Goal: Information Seeking & Learning: Learn about a topic

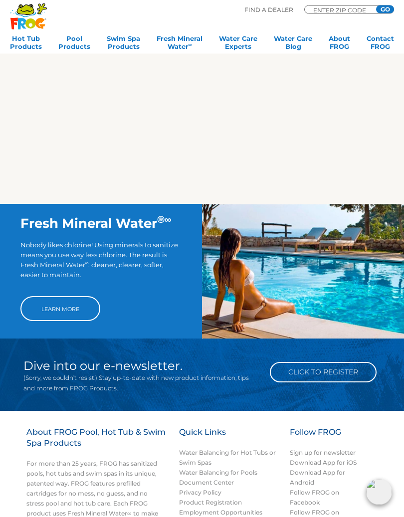
scroll to position [493, 0]
click at [79, 311] on link "Learn More" at bounding box center [60, 308] width 80 height 25
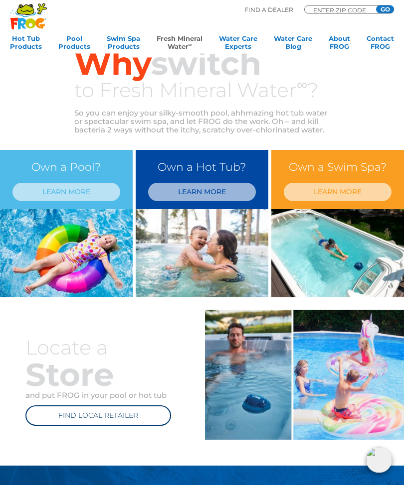
scroll to position [189, 0]
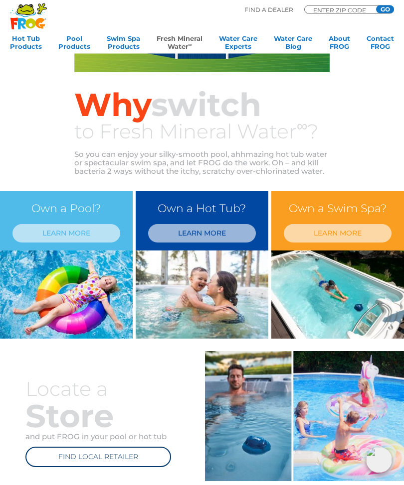
click at [236, 231] on link "LEARN MORE" at bounding box center [202, 234] width 108 height 18
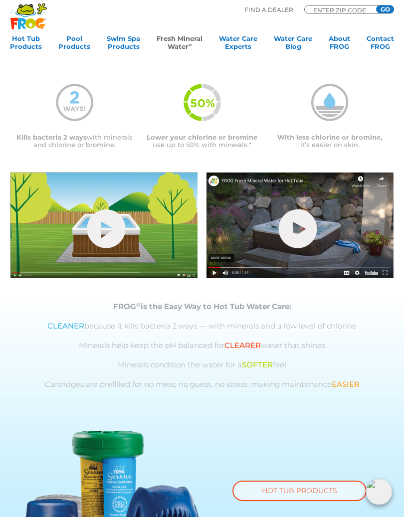
scroll to position [193, 0]
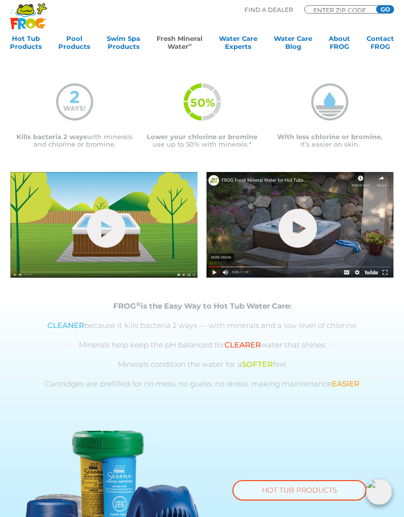
click at [122, 225] on link "hide-me" at bounding box center [106, 228] width 38 height 39
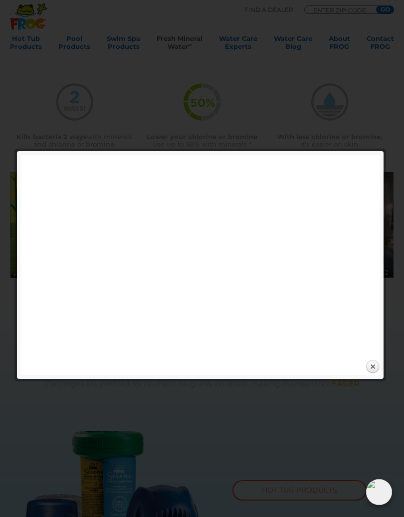
click at [153, 50] on div at bounding box center [202, 374] width 404 height 1137
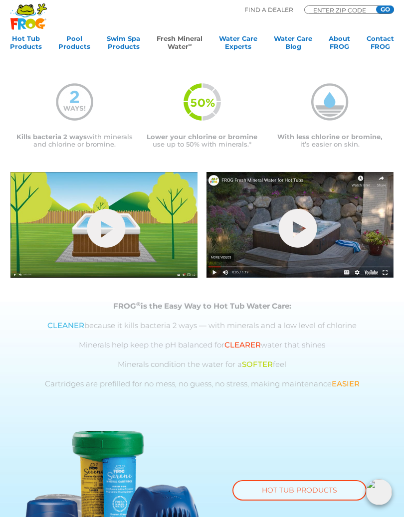
click at [306, 220] on link "hide-me" at bounding box center [298, 228] width 38 height 39
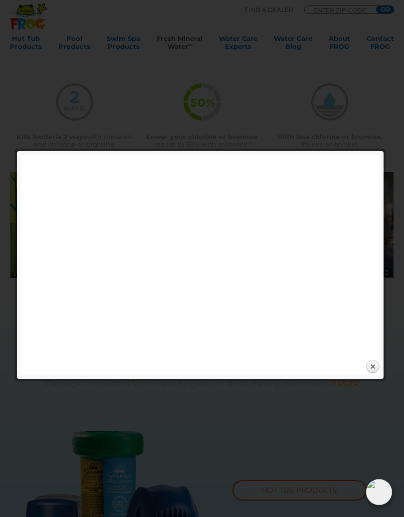
click at [107, 71] on div at bounding box center [202, 374] width 404 height 1137
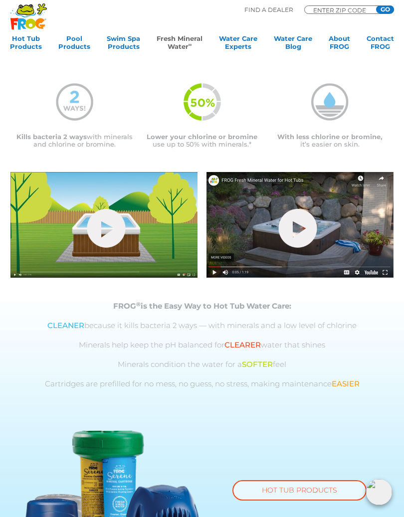
click at [323, 49] on ul "Hot Tub Products All Hot Tub Products All Hot Tub Products FROG @ease – SmartCh…" at bounding box center [202, 44] width 384 height 20
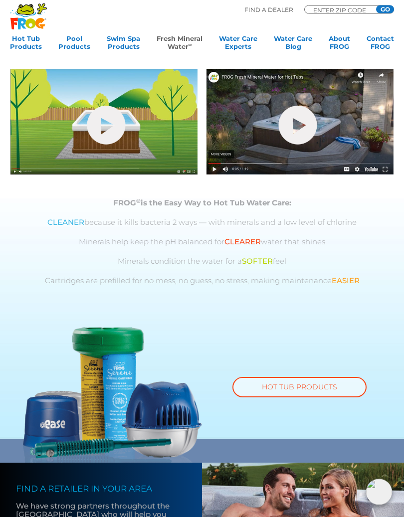
scroll to position [298, 0]
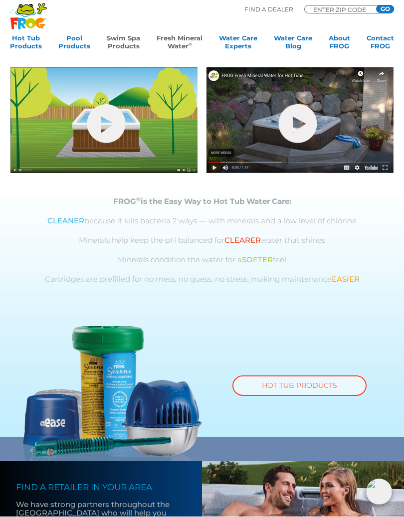
click at [124, 40] on link "Swim Spa Products" at bounding box center [123, 44] width 33 height 20
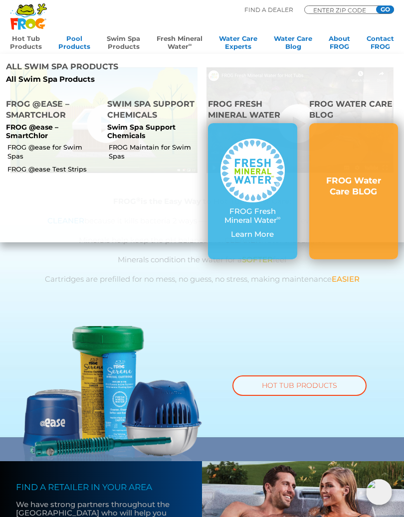
click at [26, 42] on link "Hot Tub Products" at bounding box center [26, 44] width 32 height 20
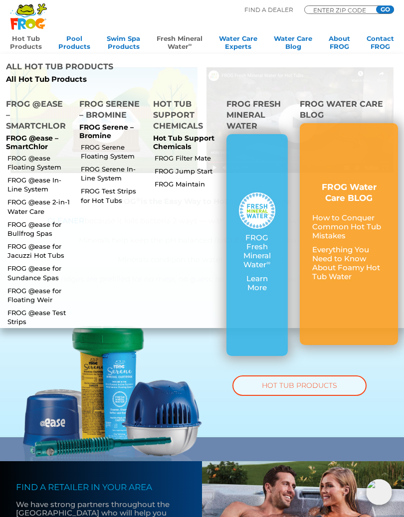
click at [28, 200] on link "FROG @ease 2-in-1 Water Care" at bounding box center [38, 206] width 63 height 18
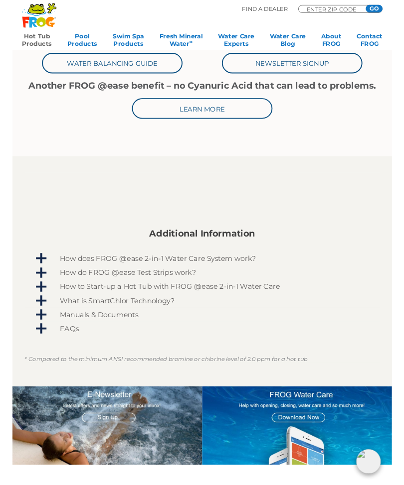
scroll to position [384, 0]
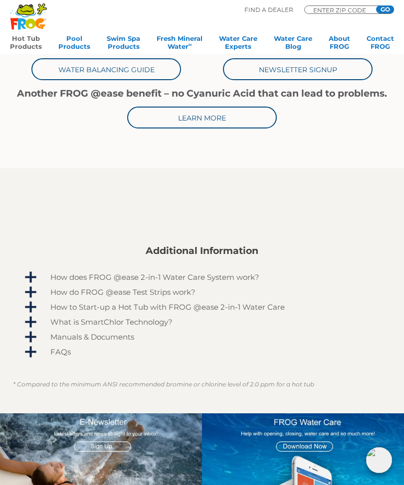
click at [38, 273] on span "How does FROG @ease 2-in-1 Water Care System work?" at bounding box center [208, 277] width 345 height 8
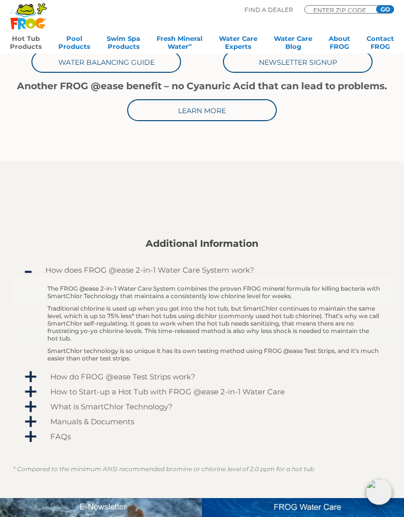
scroll to position [391, 0]
click at [36, 375] on span "How do FROG @ease Test Strips work?" at bounding box center [208, 376] width 345 height 8
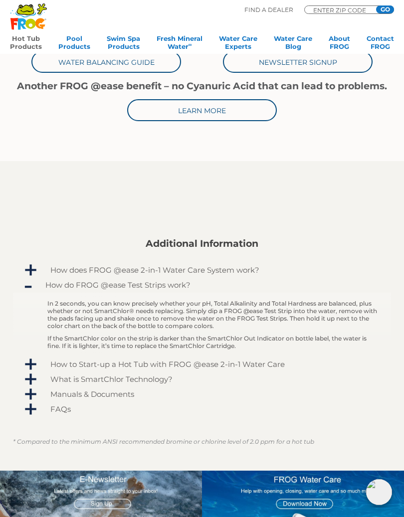
click at [36, 376] on span "What is SmartChlor Technology?" at bounding box center [208, 379] width 345 height 8
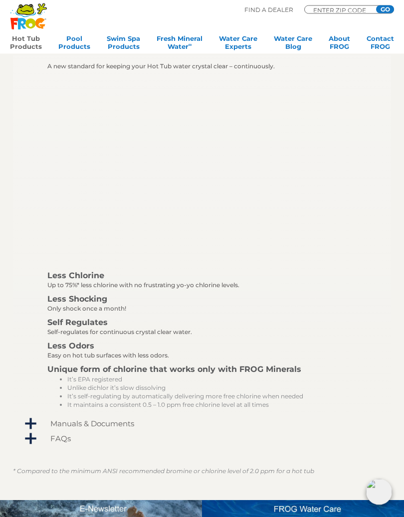
scroll to position [658, 0]
click at [36, 438] on span "FAQs" at bounding box center [208, 438] width 345 height 8
